Goal: Entertainment & Leisure: Browse casually

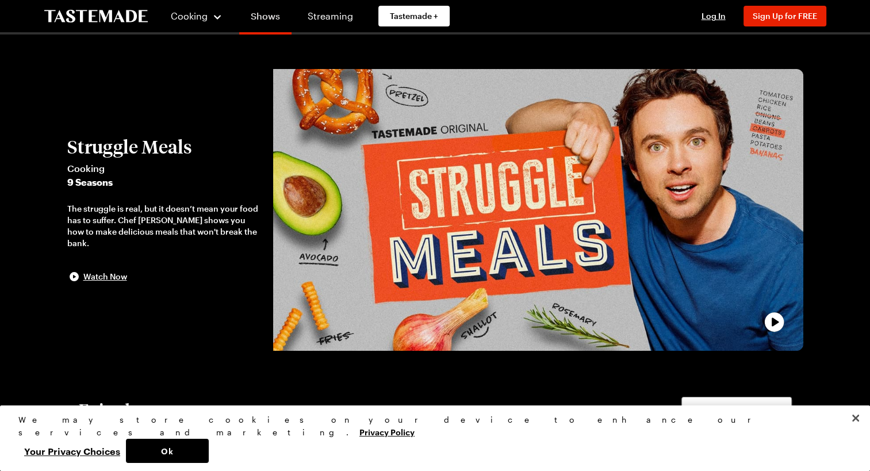
click at [260, 17] on link "Shows" at bounding box center [265, 18] width 52 height 32
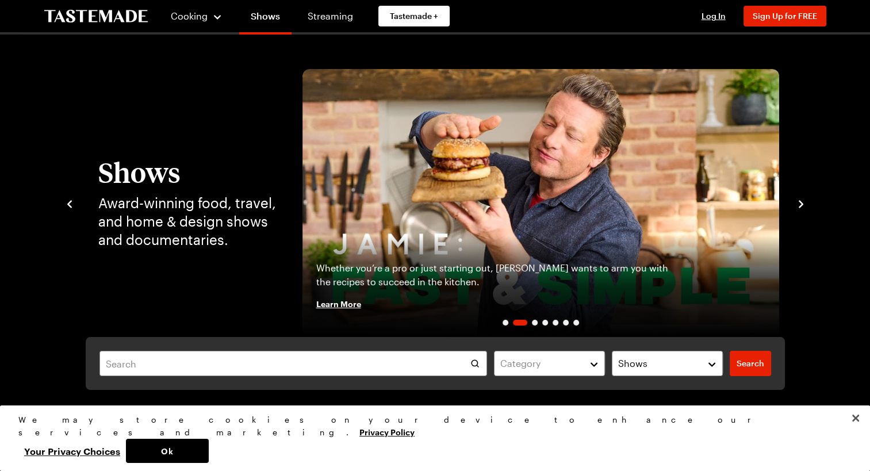
click at [798, 204] on icon "navigate to next item" at bounding box center [801, 204] width 12 height 12
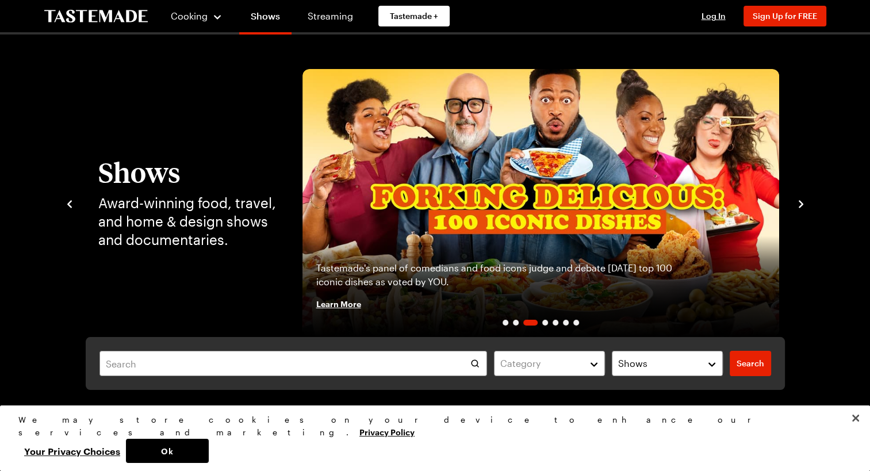
click at [797, 202] on icon "navigate to next item" at bounding box center [801, 204] width 12 height 12
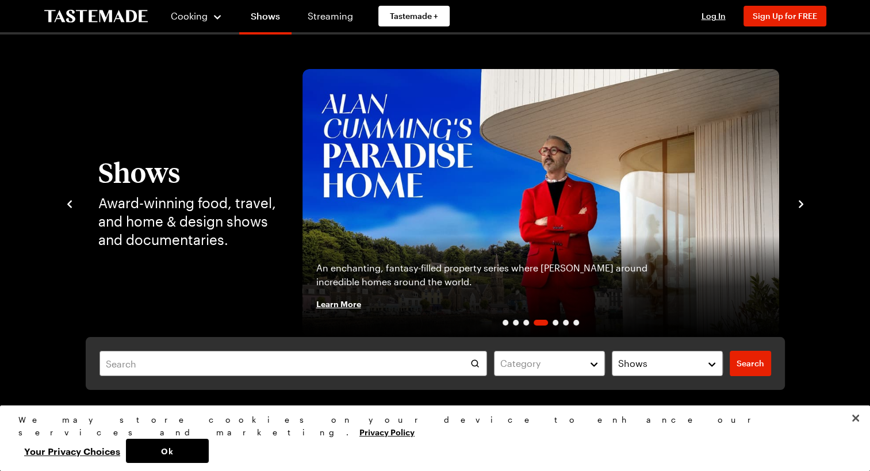
click at [796, 201] on icon "navigate to next item" at bounding box center [801, 204] width 12 height 12
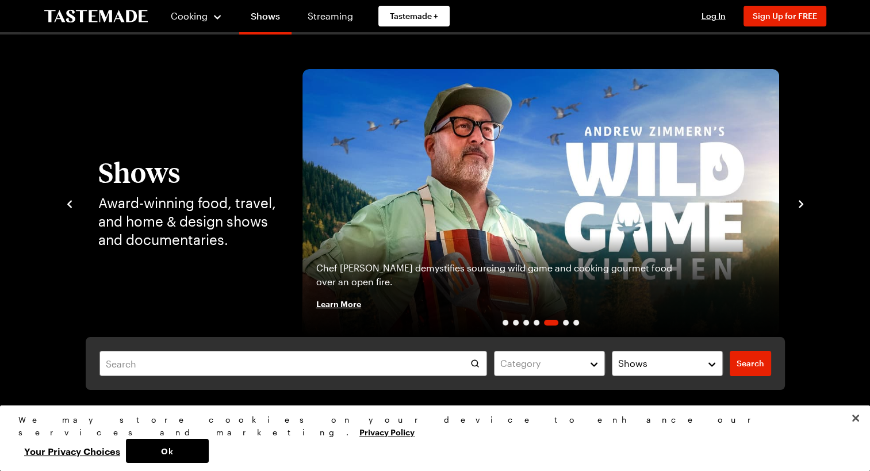
click at [796, 199] on icon "navigate to next item" at bounding box center [801, 204] width 12 height 12
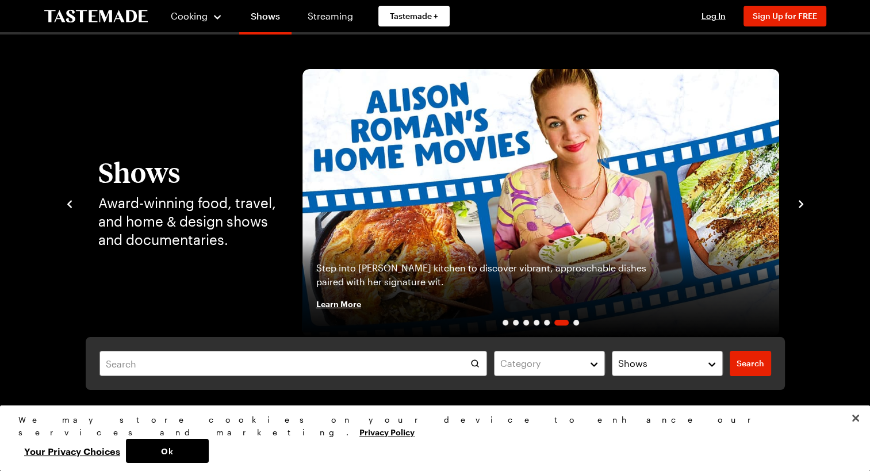
click at [796, 199] on icon "navigate to next item" at bounding box center [801, 204] width 12 height 12
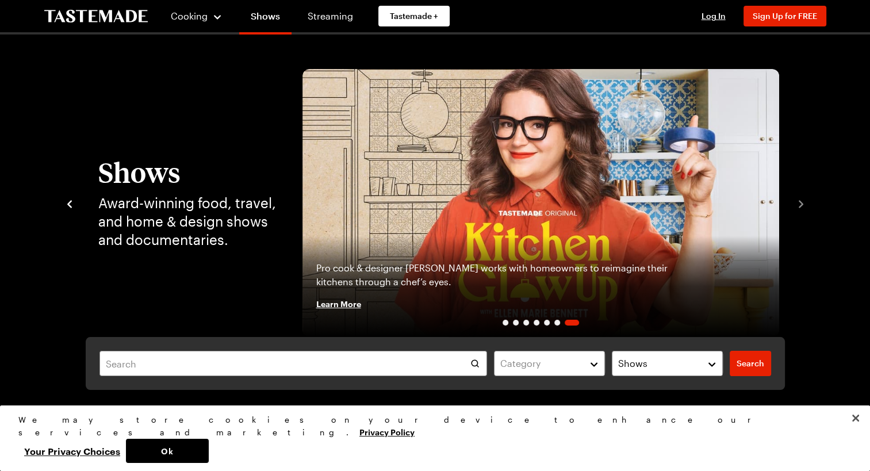
click at [70, 203] on icon "navigate to previous item" at bounding box center [70, 204] width 12 height 12
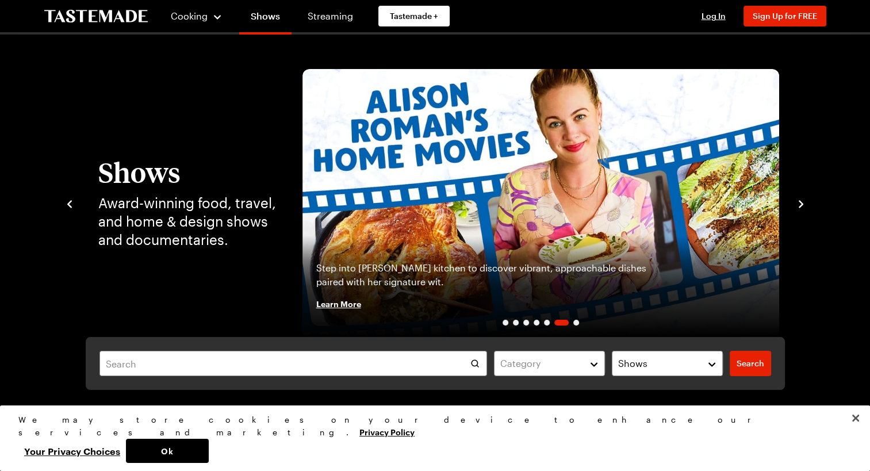
click at [70, 203] on icon "navigate to previous item" at bounding box center [70, 204] width 12 height 12
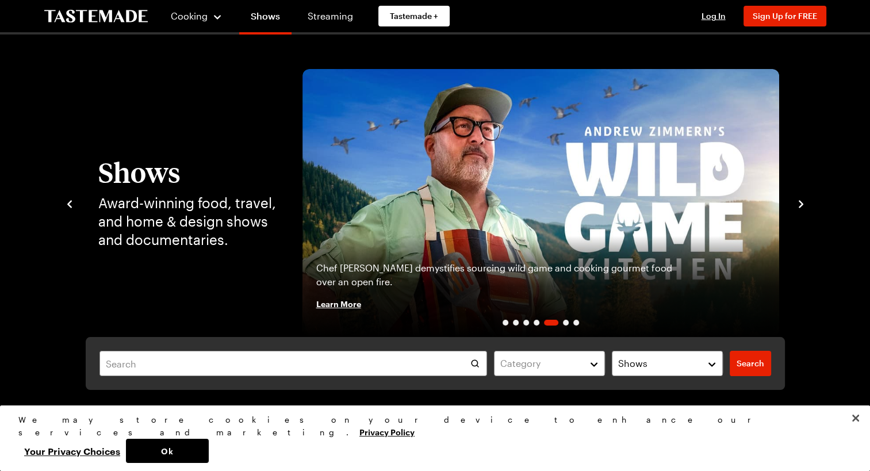
click at [70, 203] on icon "navigate to previous item" at bounding box center [70, 204] width 12 height 12
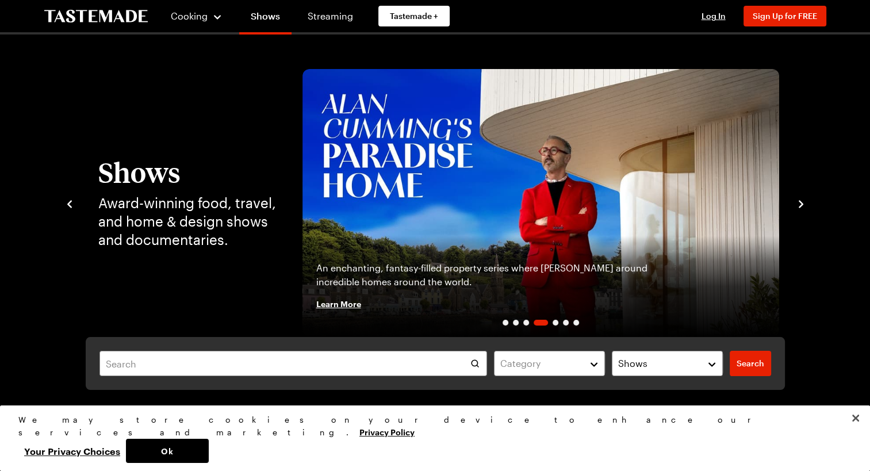
click at [70, 203] on icon "navigate to previous item" at bounding box center [70, 204] width 12 height 12
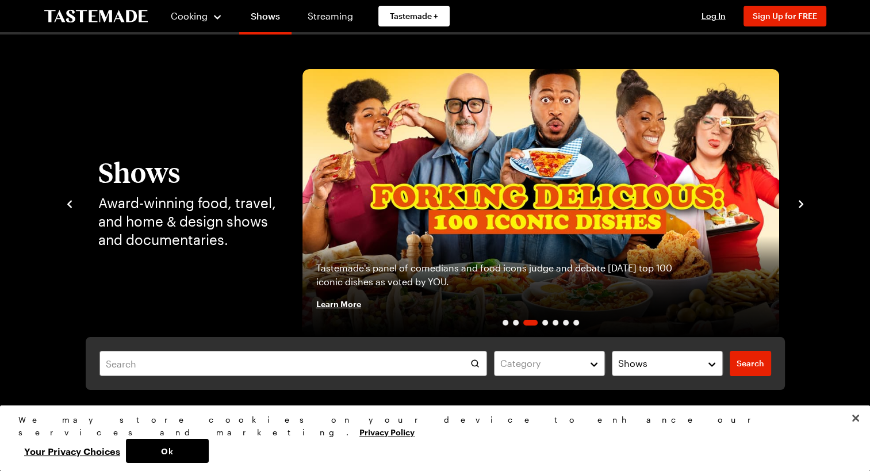
click at [70, 203] on icon "navigate to previous item" at bounding box center [70, 204] width 12 height 12
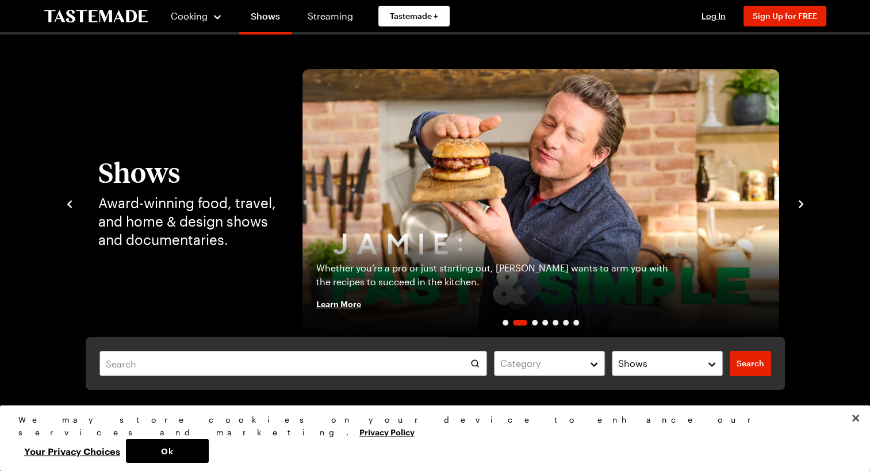
click at [70, 203] on icon "navigate to previous item" at bounding box center [70, 204] width 12 height 12
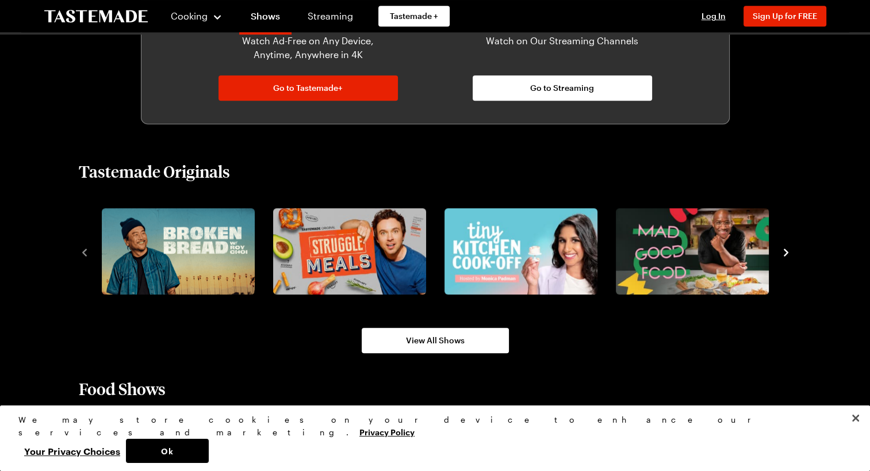
scroll to position [748, 0]
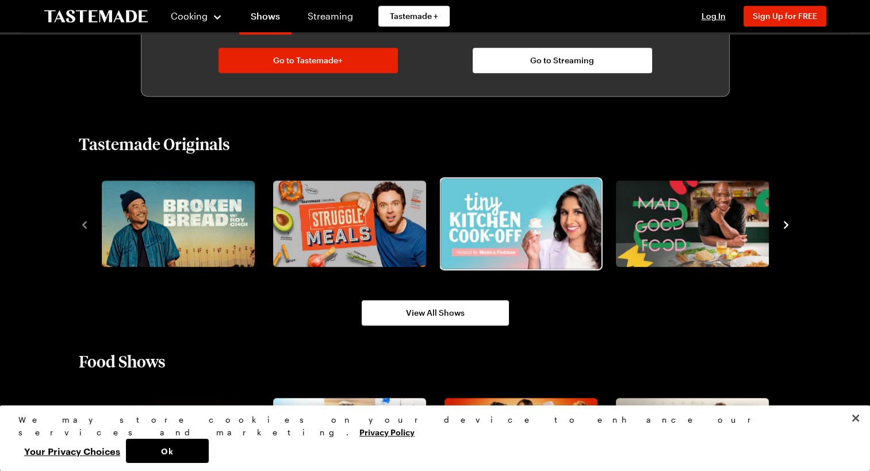
click at [518, 217] on img "3 / 8" at bounding box center [521, 223] width 160 height 90
